Goal: Information Seeking & Learning: Understand process/instructions

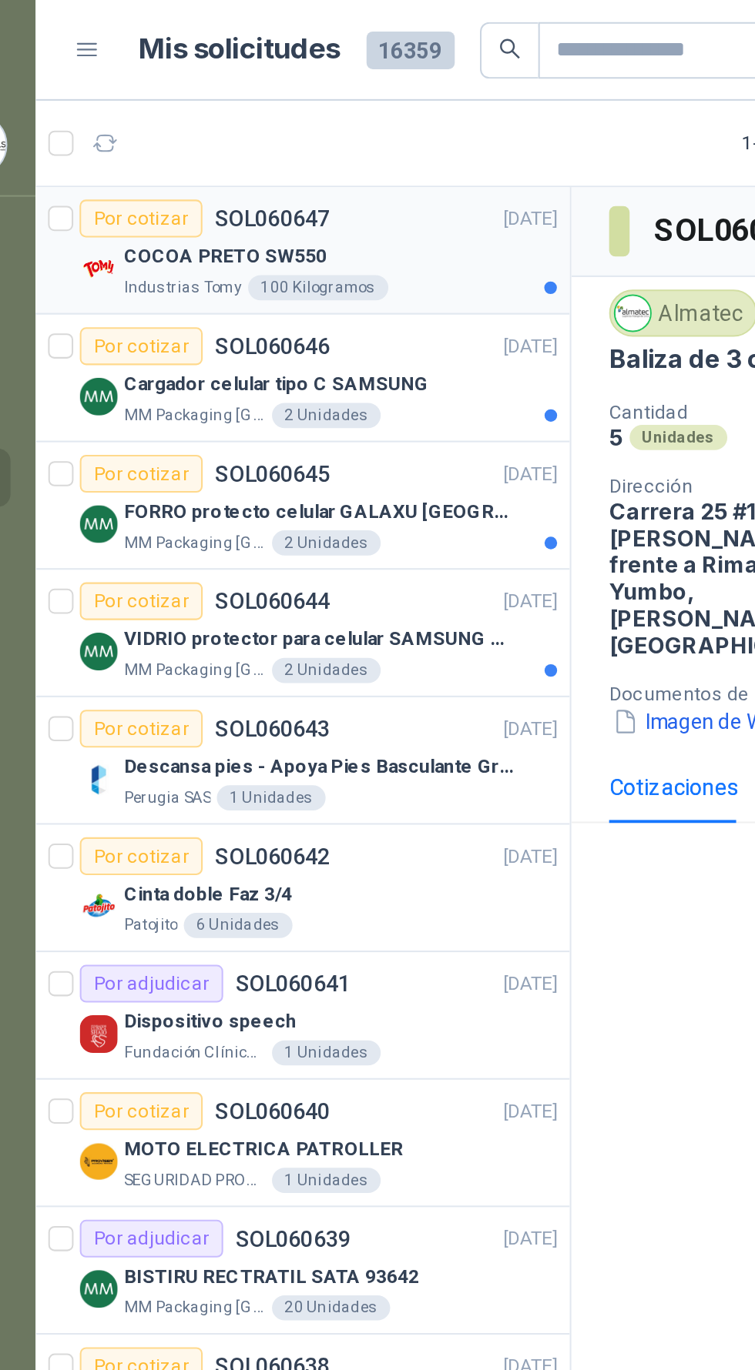
click at [256, 120] on div "COCOA PRETO SW550" at bounding box center [208, 125] width 212 height 18
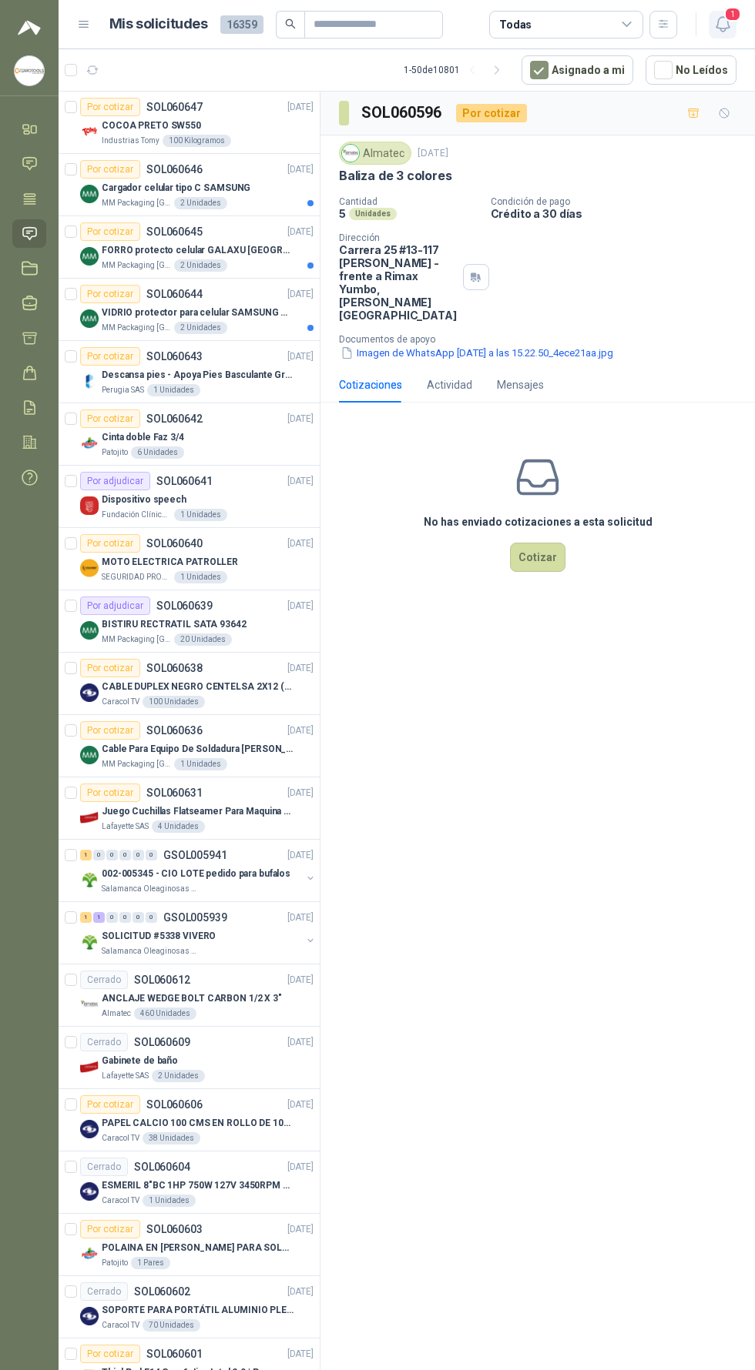
click at [713, 29] on icon "button" at bounding box center [722, 24] width 19 height 19
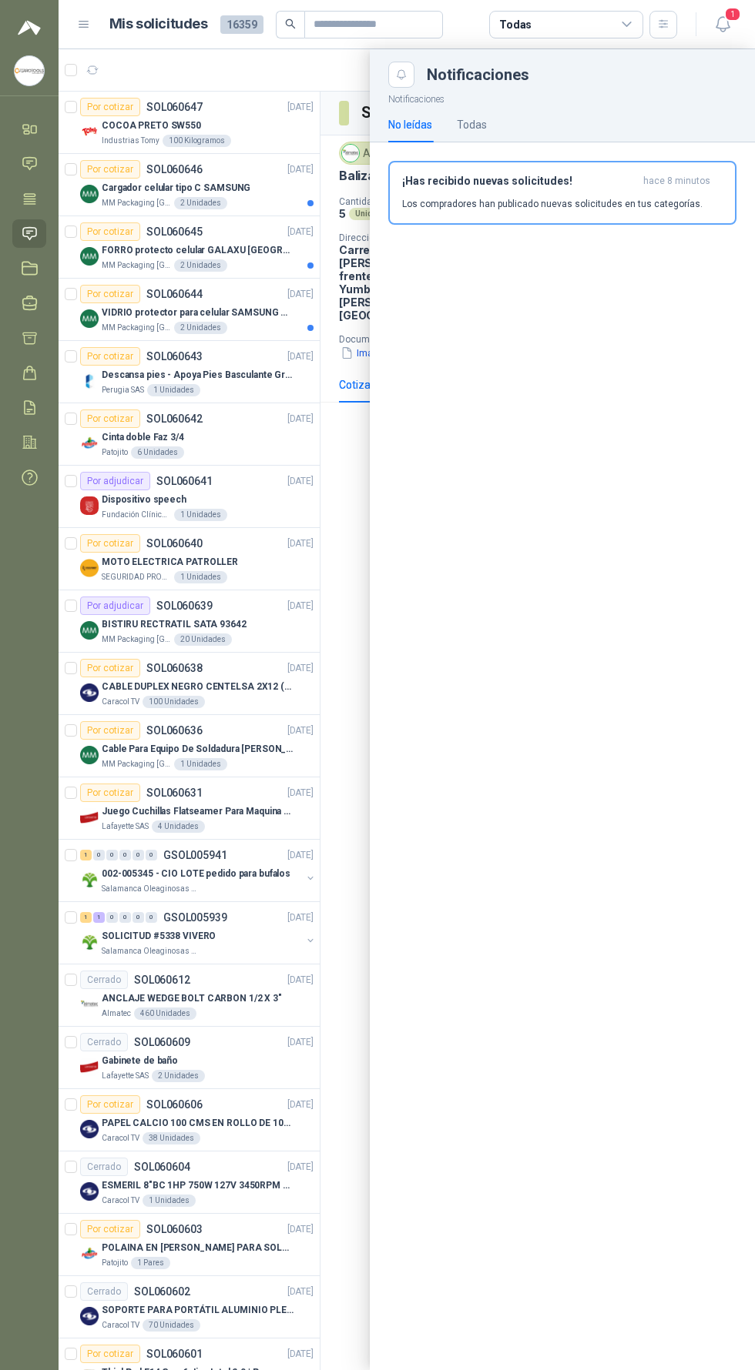
click at [325, 959] on div at bounding box center [407, 709] width 696 height 1321
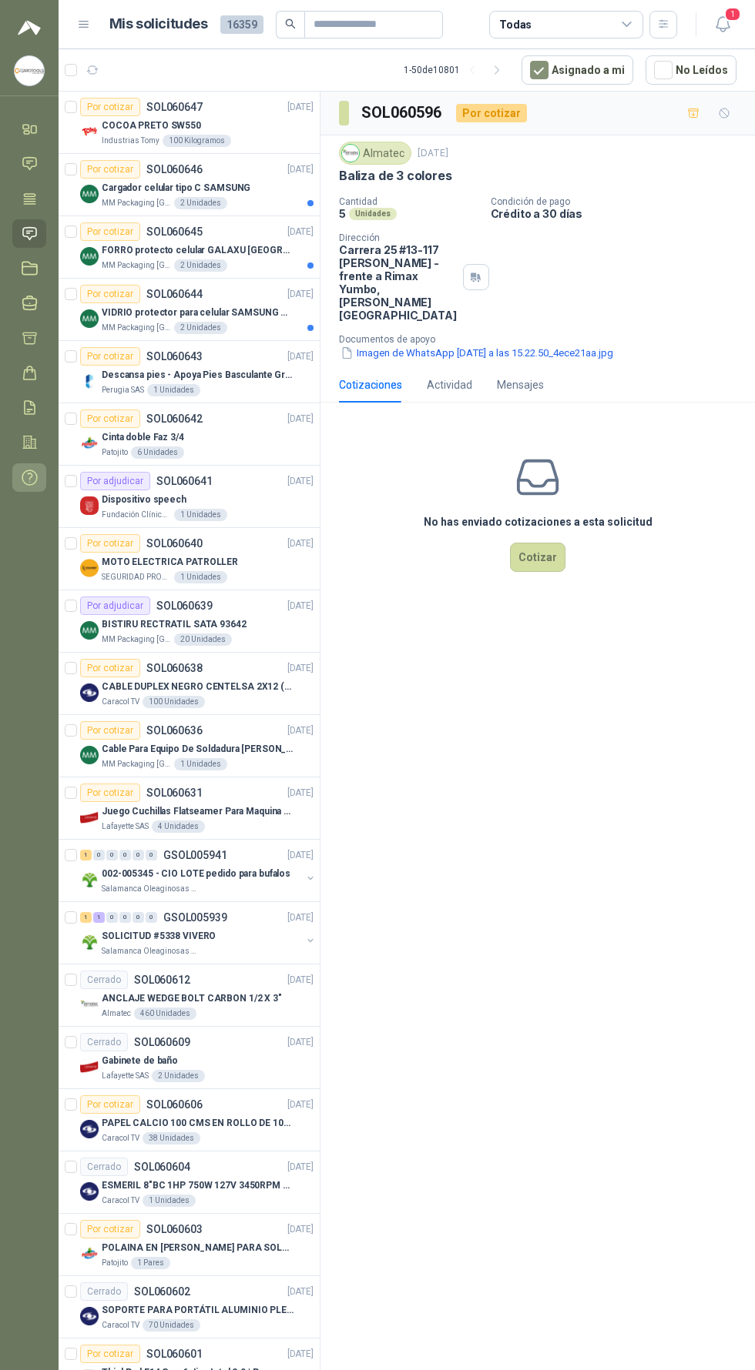
click at [38, 483] on link "Manuales y ayuda" at bounding box center [29, 477] width 34 height 28
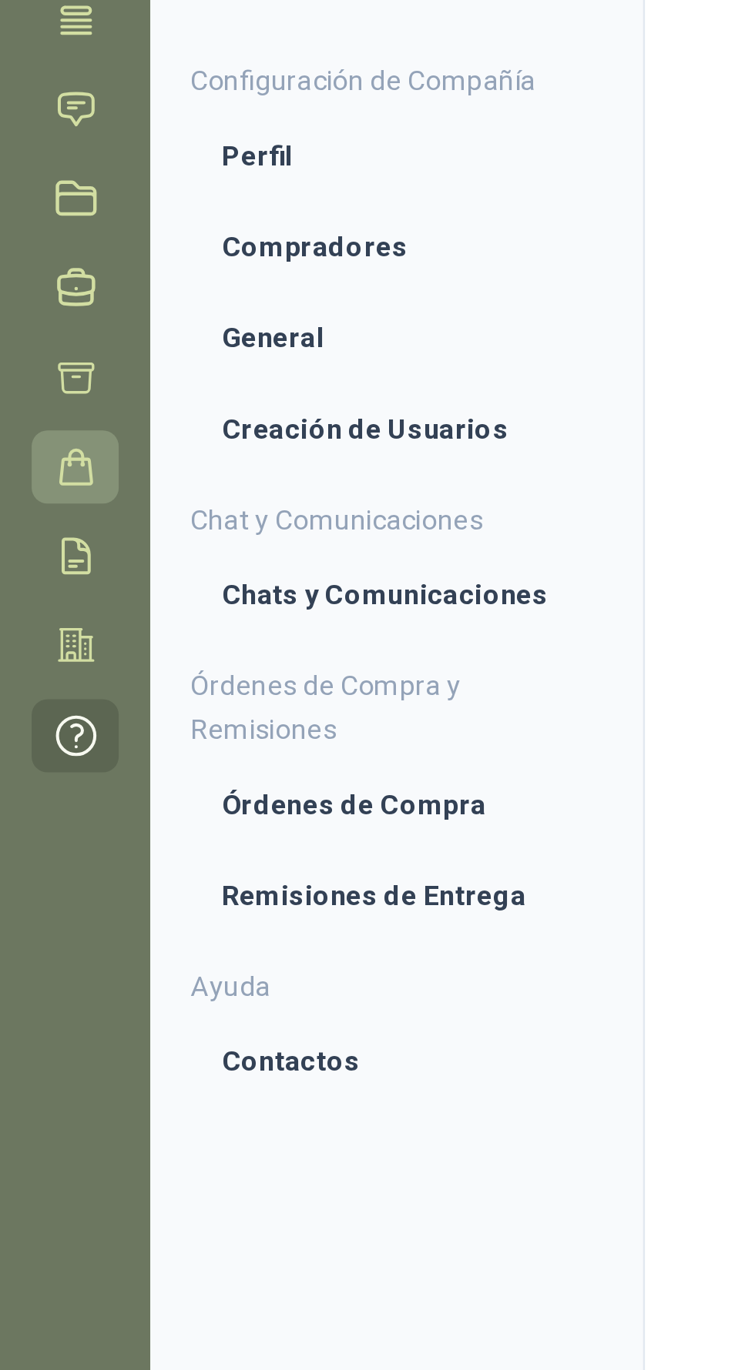
click at [28, 375] on icon at bounding box center [30, 373] width 16 height 16
